Goal: Communication & Community: Answer question/provide support

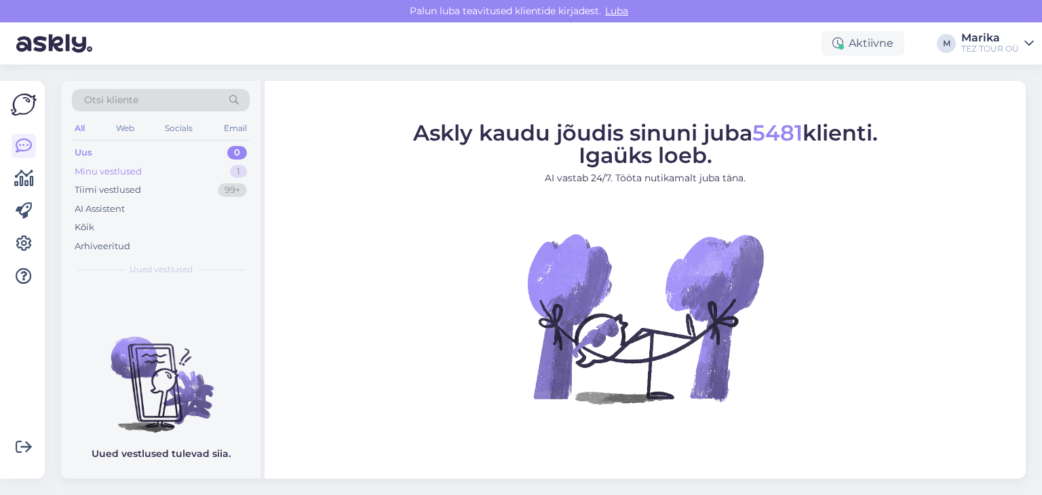
click at [130, 165] on div "Minu vestlused" at bounding box center [108, 172] width 67 height 14
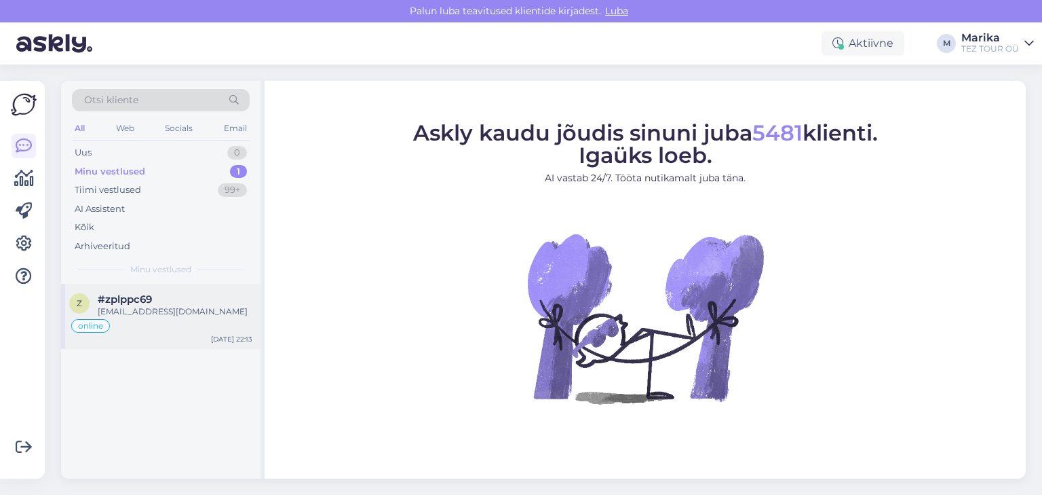
click at [195, 307] on div "[EMAIL_ADDRESS][DOMAIN_NAME]" at bounding box center [175, 311] width 155 height 12
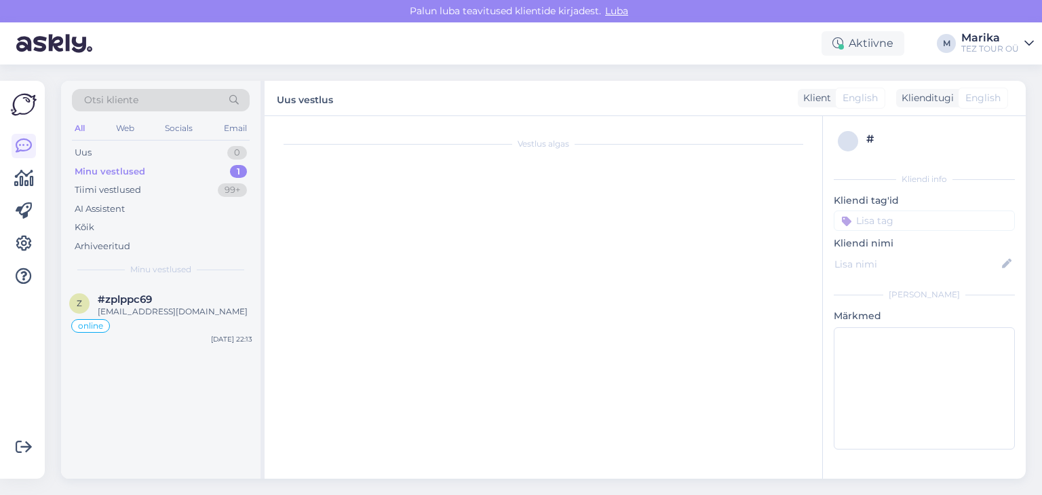
scroll to position [567, 0]
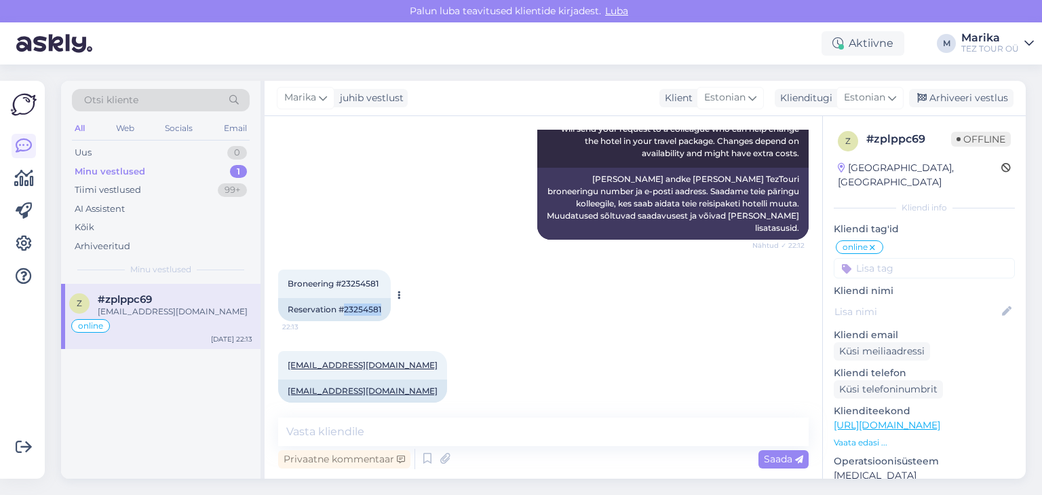
drag, startPoint x: 345, startPoint y: 295, endPoint x: 383, endPoint y: 299, distance: 38.3
click at [383, 299] on div "Reservation #23254581" at bounding box center [334, 309] width 113 height 23
copy div "23254581"
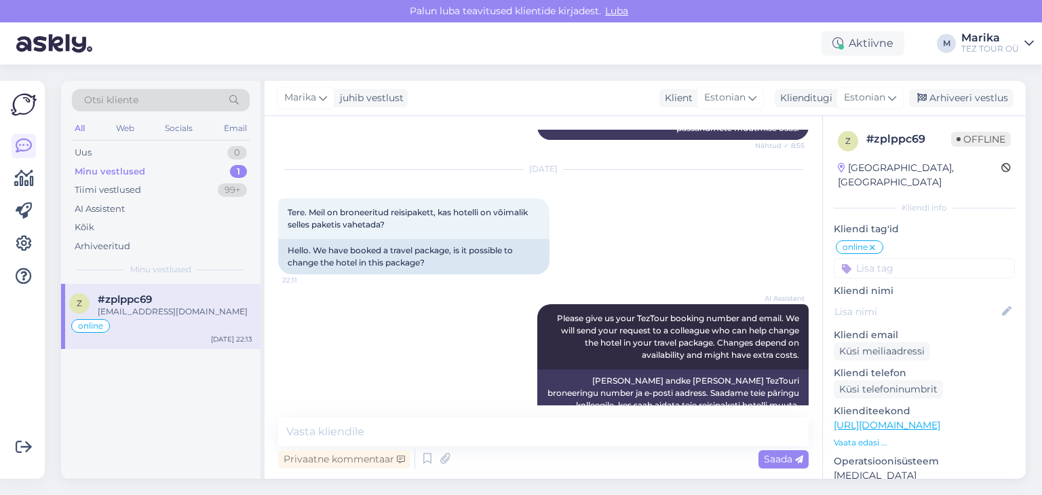
scroll to position [350, 0]
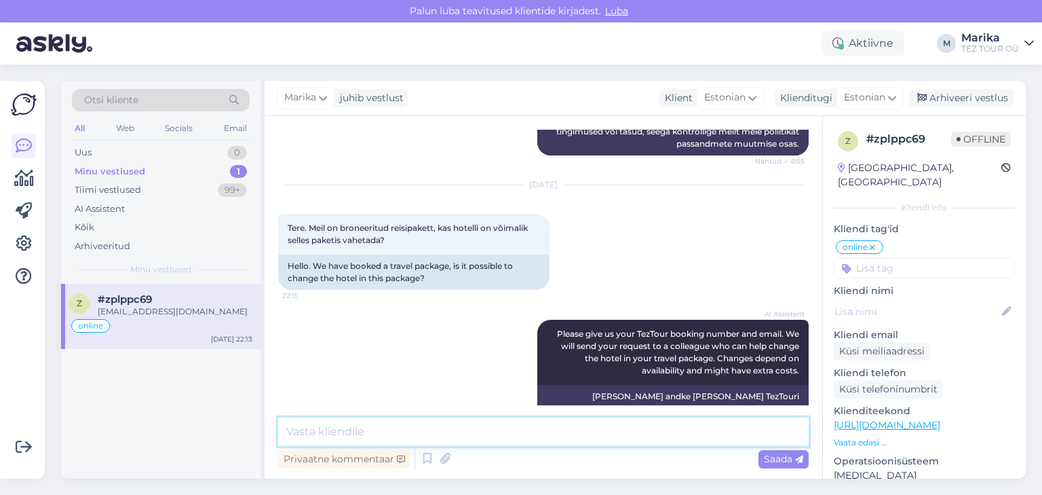
click at [404, 434] on textarea at bounding box center [543, 431] width 531 height 29
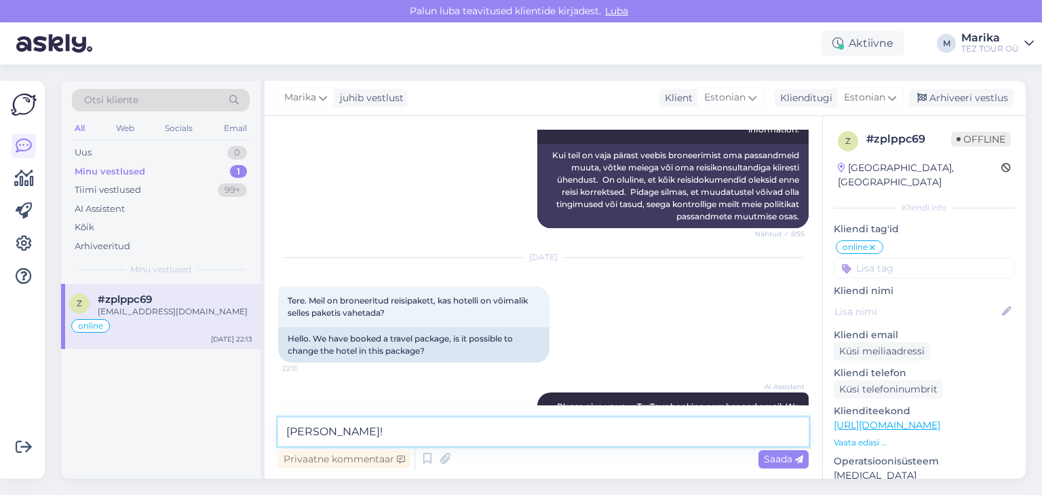
scroll to position [495, 0]
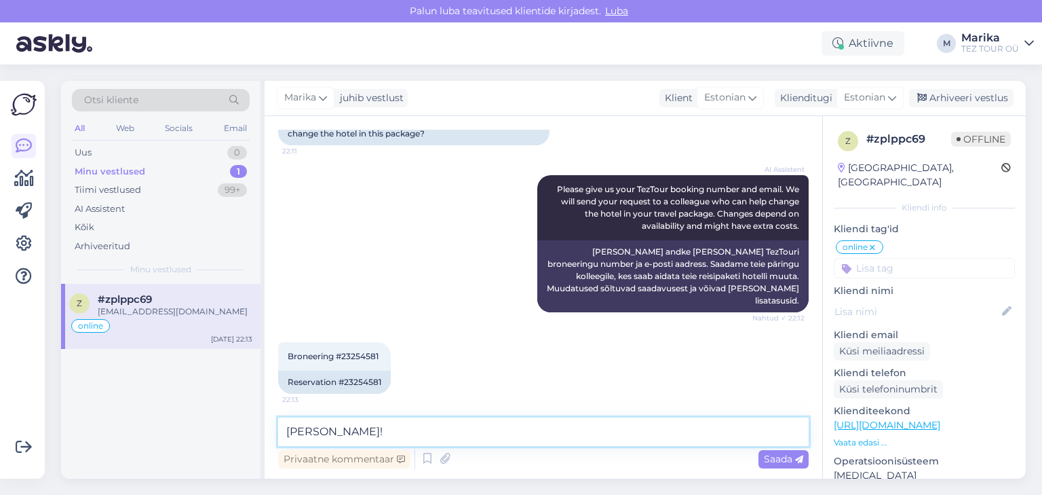
drag, startPoint x: 345, startPoint y: 432, endPoint x: 314, endPoint y: 430, distance: 31.2
click at [314, 430] on textarea "[PERSON_NAME]!" at bounding box center [543, 431] width 531 height 29
type textarea "Tere!"
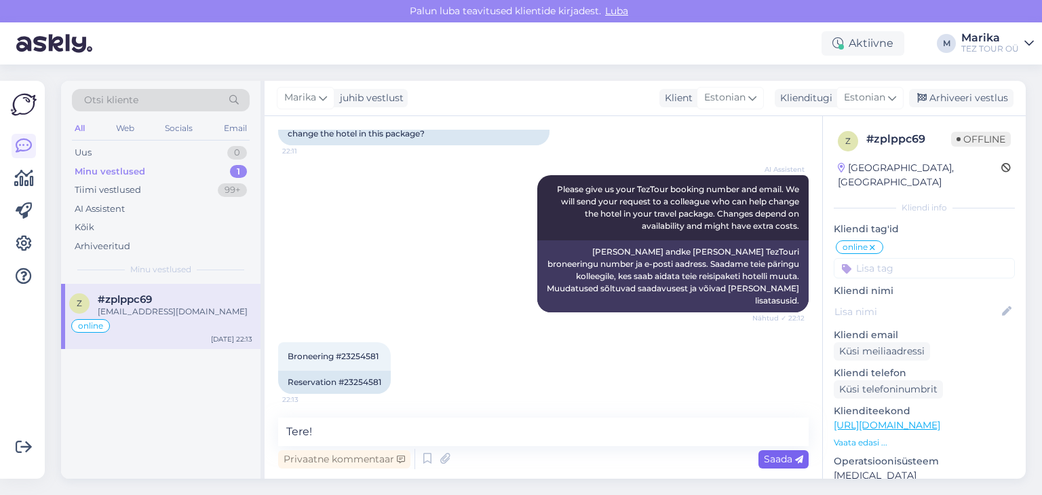
click at [768, 459] on span "Saada" at bounding box center [783, 459] width 39 height 12
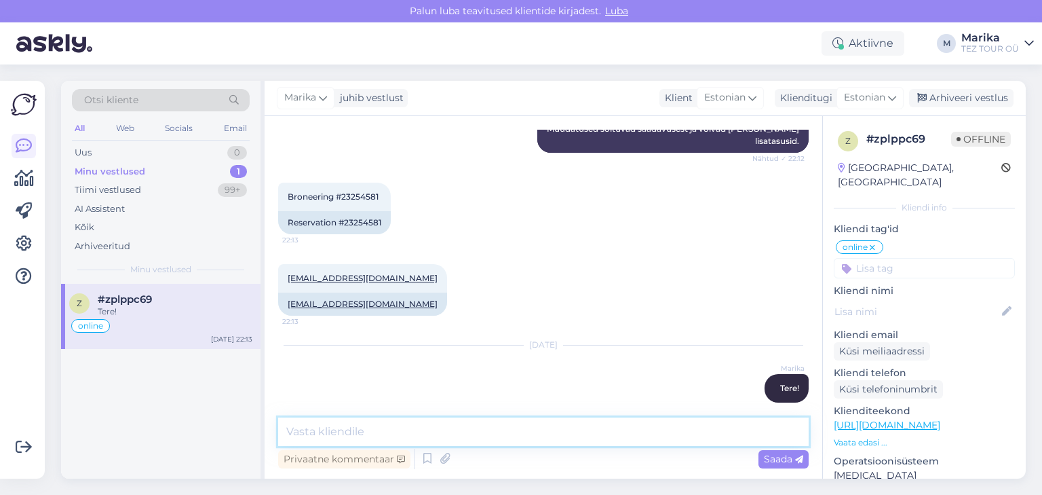
click at [594, 438] on textarea at bounding box center [543, 431] width 531 height 29
type textarea "Hotelli on võimalik broneeringus vahetada."
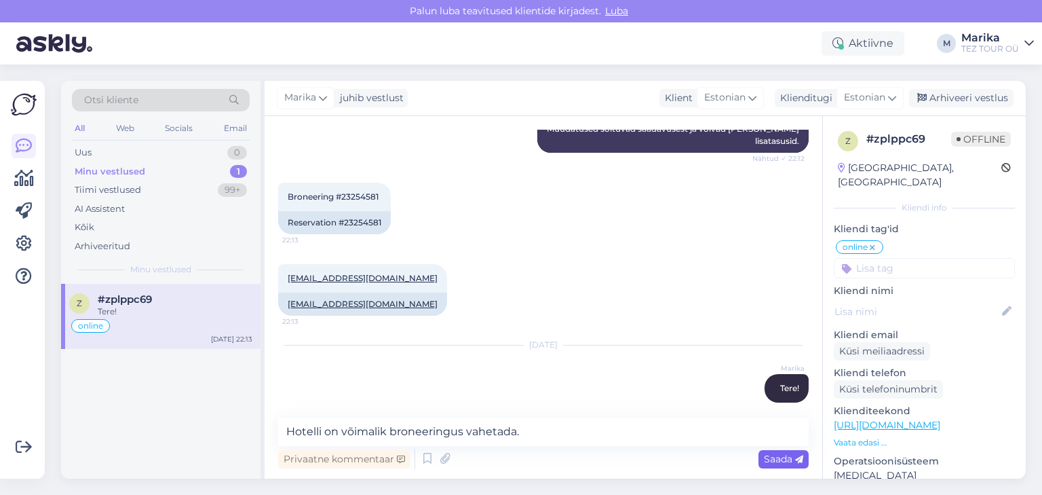
click at [765, 453] on span "Saada" at bounding box center [783, 459] width 39 height 12
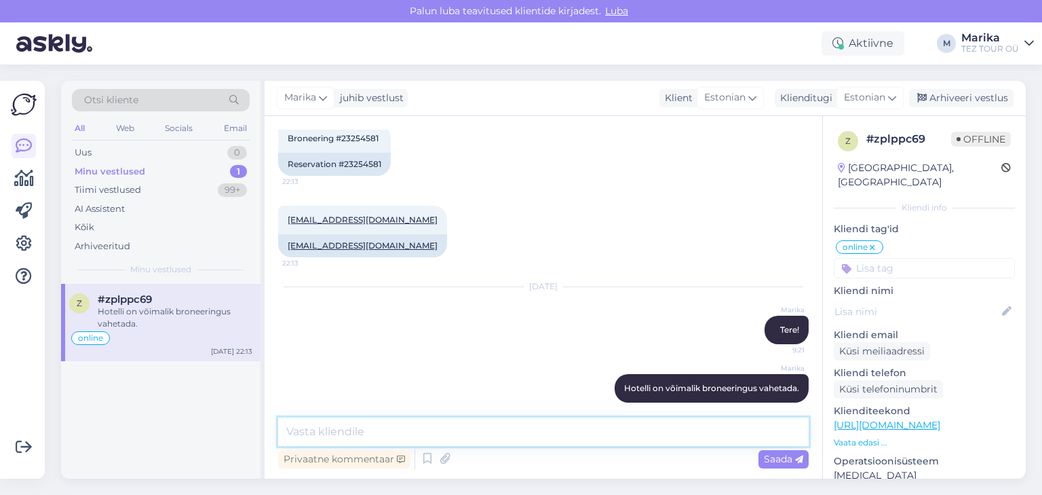
click at [607, 435] on textarea at bounding box center [543, 431] width 531 height 29
type textarea "P"
type textarea "Muutmine on võimalik süsteemis kehtiva hinnaga."
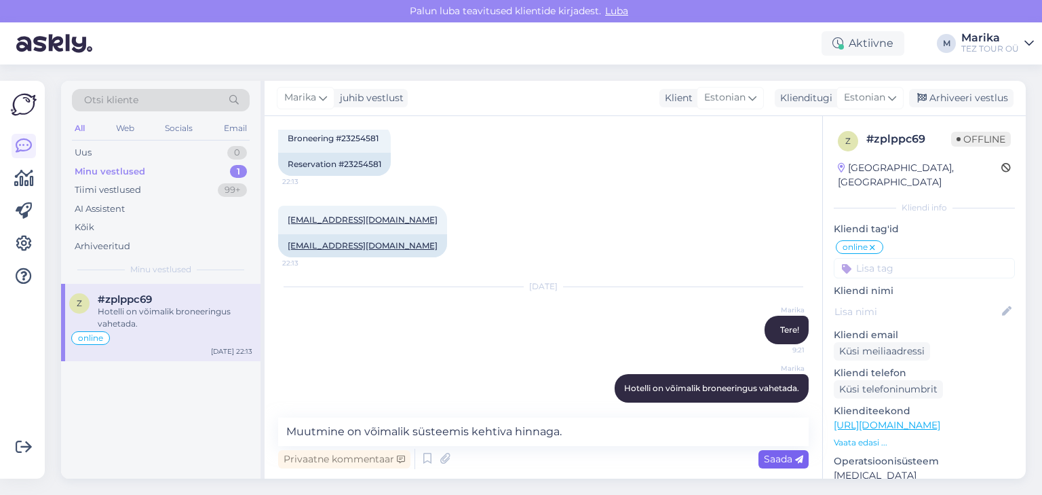
click at [777, 456] on span "Saada" at bounding box center [783, 459] width 39 height 12
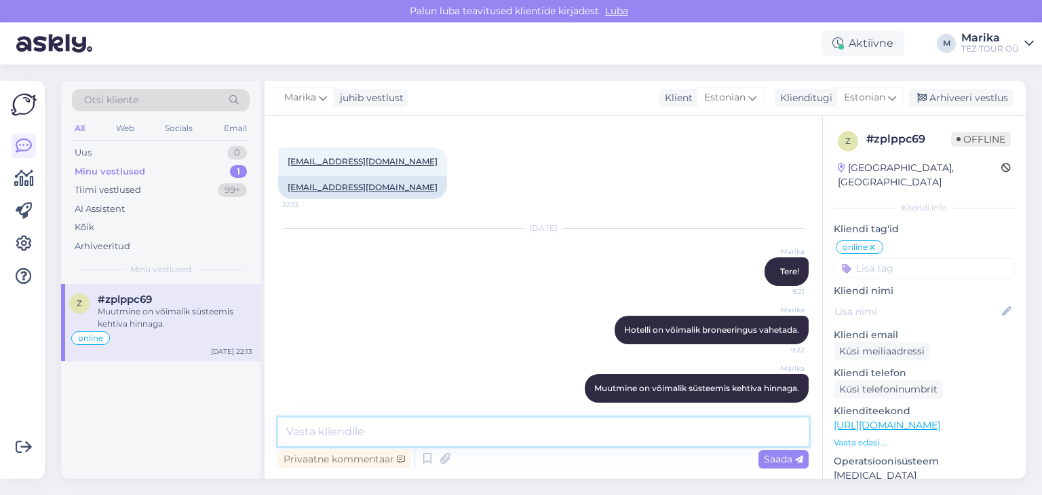
click at [650, 436] on textarea at bounding box center [543, 431] width 531 height 29
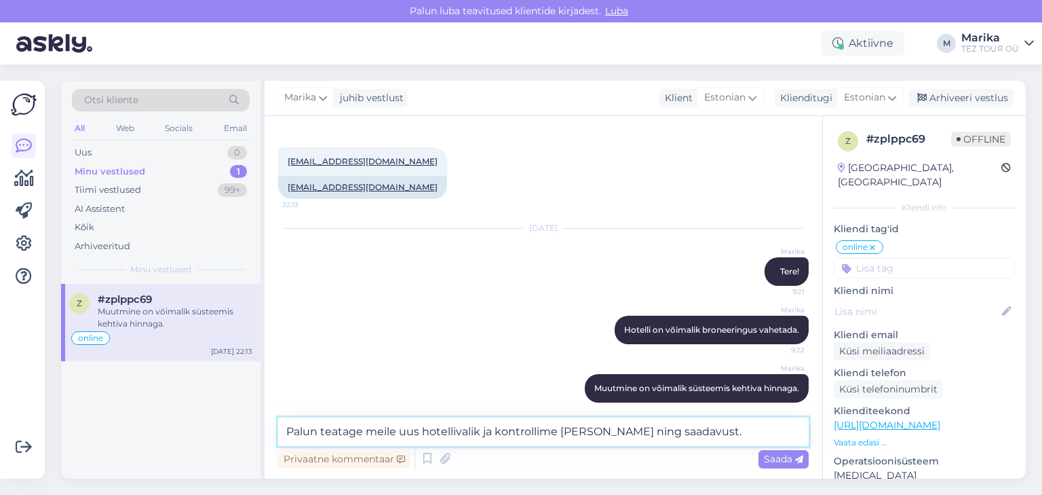
click at [496, 432] on textarea "Palun teatage meile uus hotellivalik ja kontrollime [PERSON_NAME] ning saadavus…" at bounding box center [543, 431] width 531 height 29
click at [609, 432] on textarea "Palun teatage meile uus hotellivalik. Kontrollime [PERSON_NAME] ning saadavust." at bounding box center [543, 431] width 531 height 29
type textarea "Palun teatage meile uus hotellivalik. Kontrollime [PERSON_NAME] saadavust."
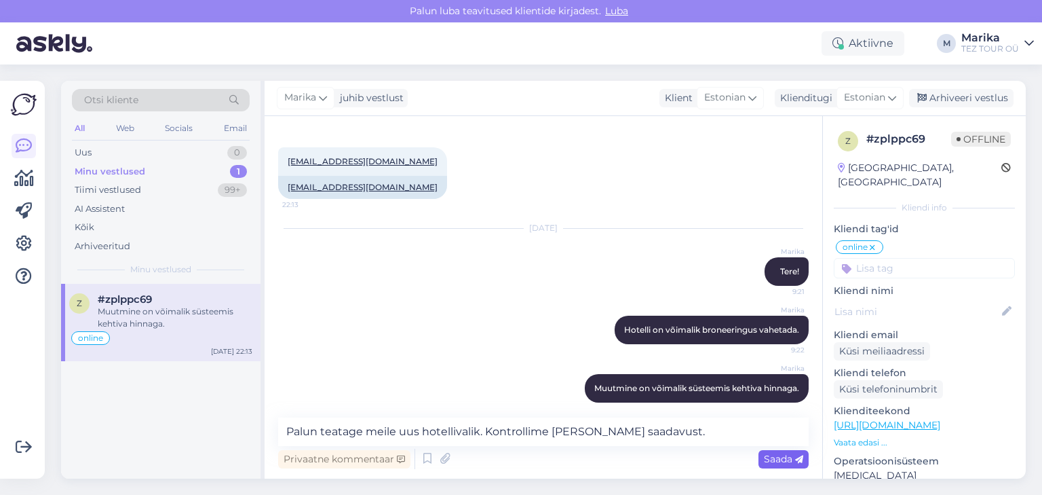
click at [768, 460] on span "Saada" at bounding box center [783, 459] width 39 height 12
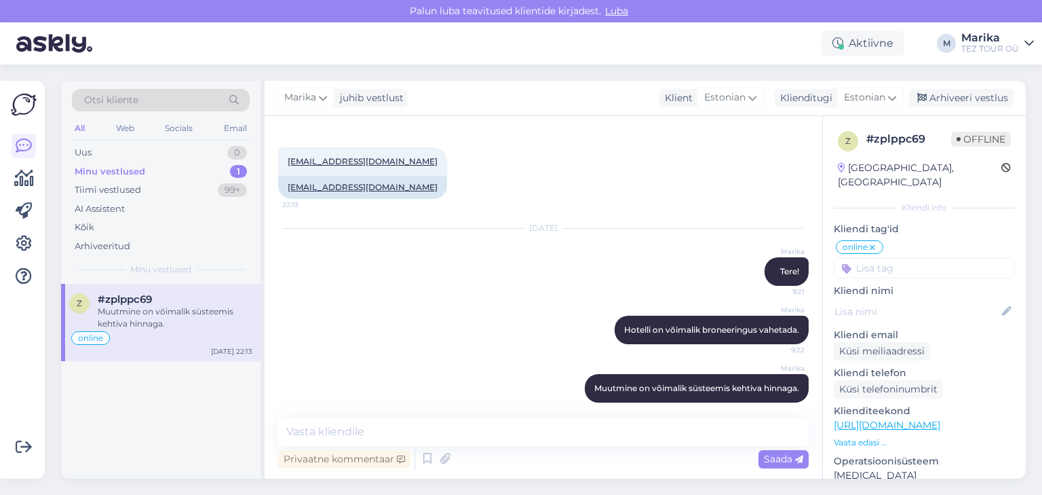
scroll to position [841, 0]
